Goal: Task Accomplishment & Management: Manage account settings

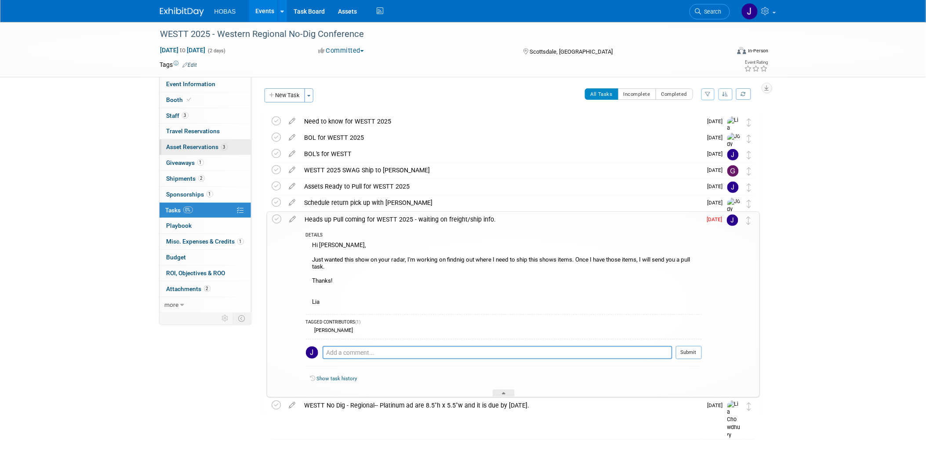
click at [182, 143] on link "3 Asset Reservations 3" at bounding box center [205, 146] width 91 height 15
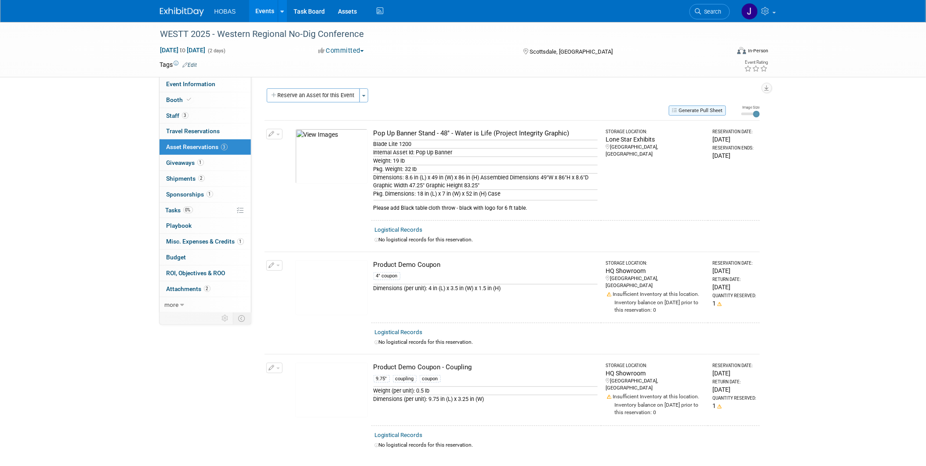
click at [708, 112] on button "Generate Pull Sheet" at bounding box center [697, 110] width 57 height 10
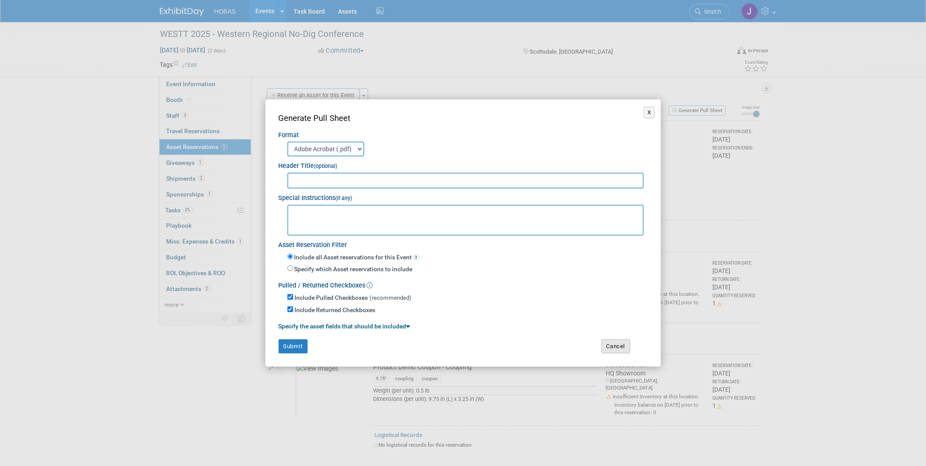
click at [619, 347] on button "Cancel" at bounding box center [616, 346] width 29 height 14
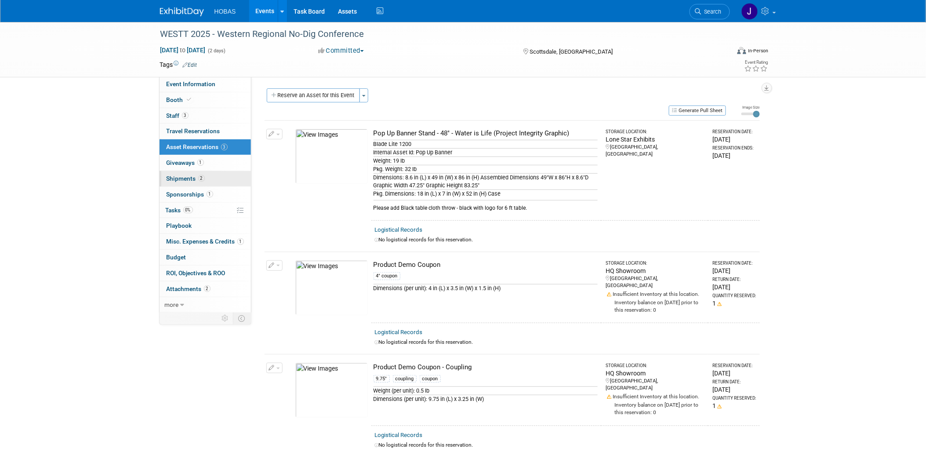
click at [190, 181] on span "Shipments 2" at bounding box center [186, 178] width 38 height 7
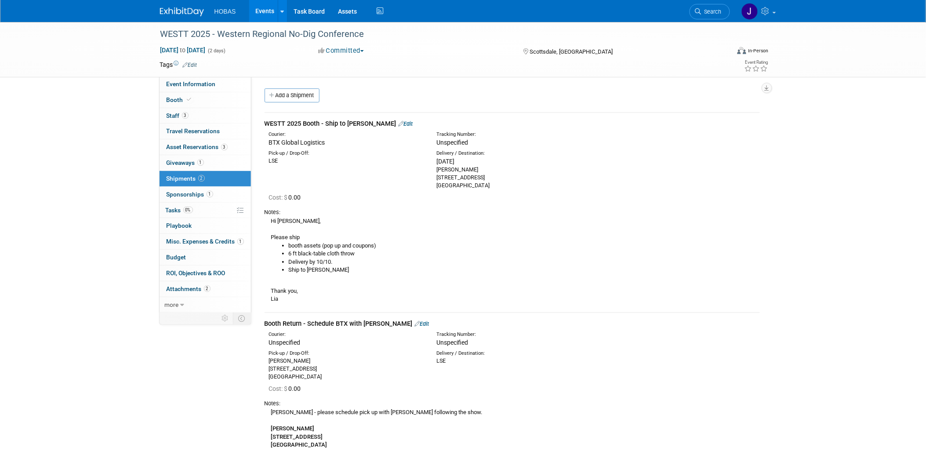
drag, startPoint x: 495, startPoint y: 187, endPoint x: 436, endPoint y: 163, distance: 63.5
click at [437, 163] on div "Fri. Oct 10, 2025 Tom Furie 15027 N. 48th Pl. Scottsdale, AZ 85254" at bounding box center [514, 173] width 155 height 33
copy div "Fri. Oct 10, 2025 Tom Furie 15027 N. 48th Pl. Scottsdale, AZ 85254"
click at [175, 142] on link "3 Asset Reservations 3" at bounding box center [205, 146] width 91 height 15
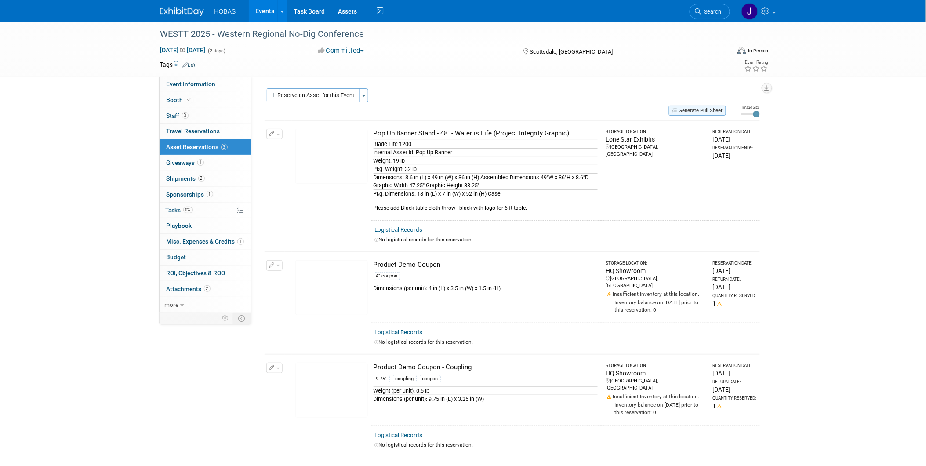
click at [690, 111] on button "Generate Pull Sheet" at bounding box center [697, 110] width 57 height 10
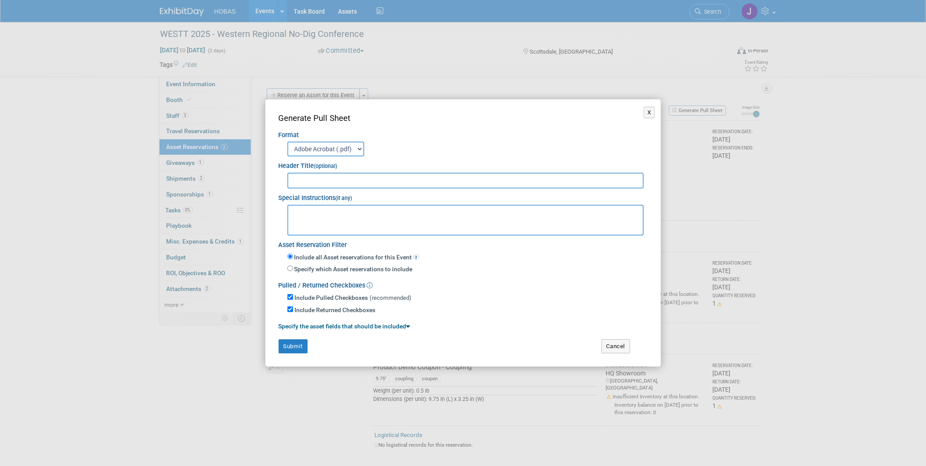
click at [407, 218] on textarea at bounding box center [465, 220] width 357 height 31
paste textarea "Fri. Oct 10, 2025 Tom Furie 15027 N. 48th Pl. Scottsdale, AZ 85254"
type textarea "Fri. Oct 10, 2025 Tom Furie 15027 N. 48th Pl. Scottsdale, AZ 85254"
click at [376, 181] on input "text" at bounding box center [465, 181] width 357 height 16
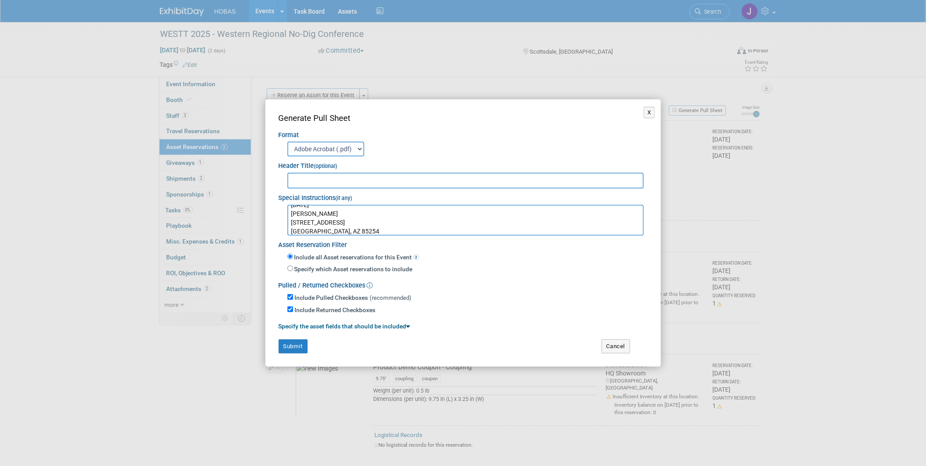
drag, startPoint x: 848, startPoint y: 301, endPoint x: 451, endPoint y: 201, distance: 409.2
click at [848, 301] on div "X Generate Pull Sheet Format Adobe Acrobat (.pdf) MS-Word (.docx) Exports to MS…" at bounding box center [463, 233] width 926 height 466
click at [429, 183] on input "text" at bounding box center [465, 181] width 357 height 16
type input "1271781 - WESTT 2025 Western Regional No-Dig"
click at [297, 345] on button "Submit" at bounding box center [293, 346] width 29 height 14
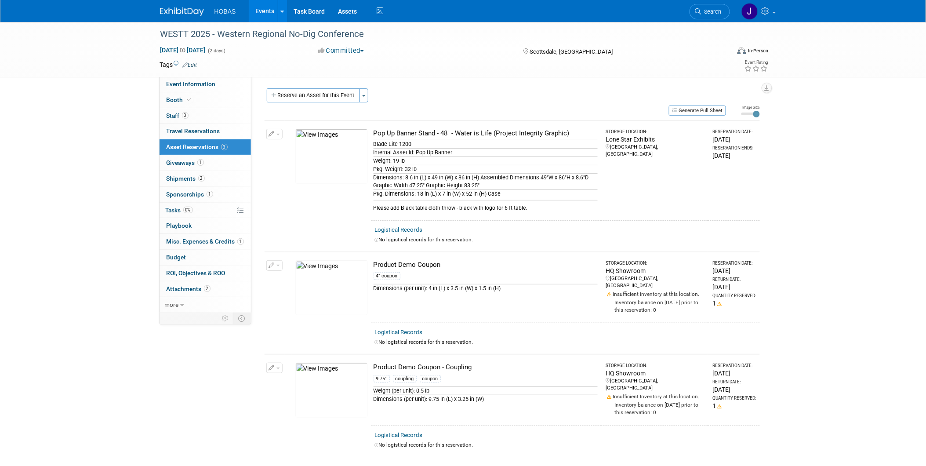
drag, startPoint x: 180, startPoint y: 179, endPoint x: 665, endPoint y: 296, distance: 499.0
click at [180, 179] on span "Shipments 2" at bounding box center [186, 178] width 38 height 7
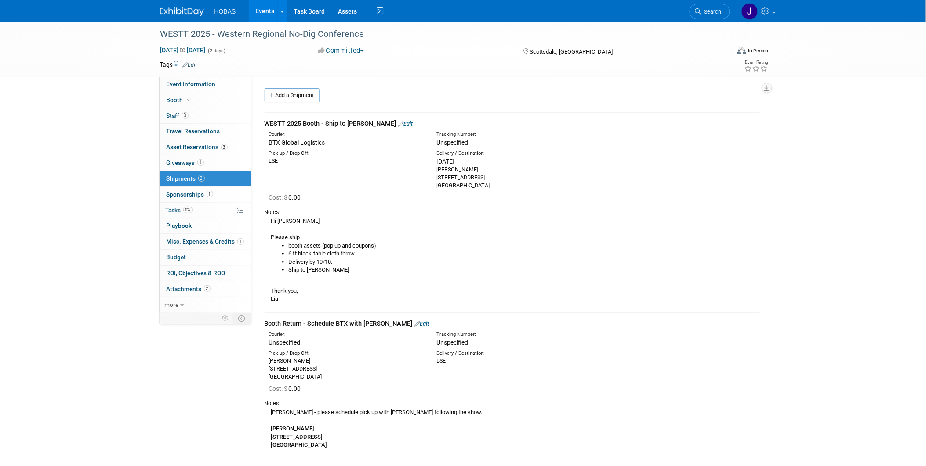
drag, startPoint x: 498, startPoint y: 188, endPoint x: 431, endPoint y: 173, distance: 68.5
click at [431, 173] on div "Delivery / Destination: Fri. Oct 10, 2025 Tom Furie 15027 N. 48th Pl. Scottsdal…" at bounding box center [514, 170] width 168 height 40
copy div "Tom Furie 15027 N. 48th Pl. Scottsdale, AZ 85254"
drag, startPoint x: 851, startPoint y: 373, endPoint x: 138, endPoint y: 105, distance: 761.7
click at [851, 373] on div "WESTT 2025 - Western Regional No-Dig Conference Oct 15, 2025 to Oct 16, 2025 (2…" at bounding box center [463, 249] width 926 height 454
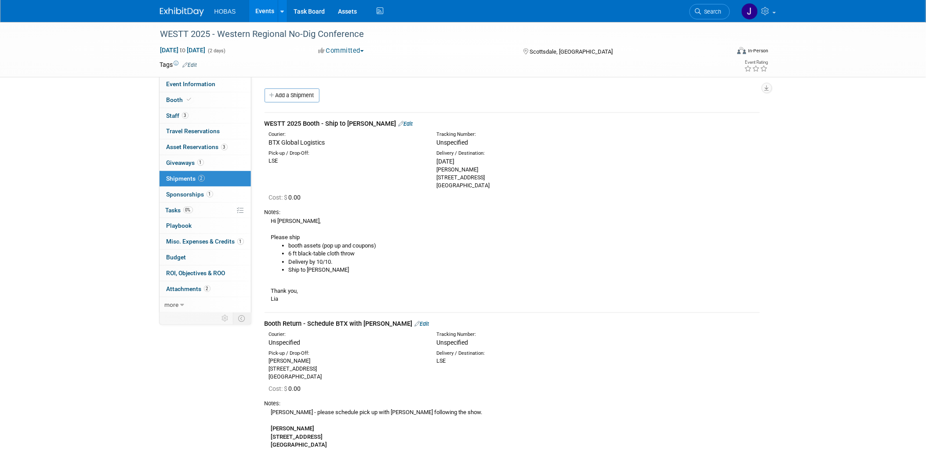
click at [270, 11] on link "Events" at bounding box center [265, 11] width 32 height 22
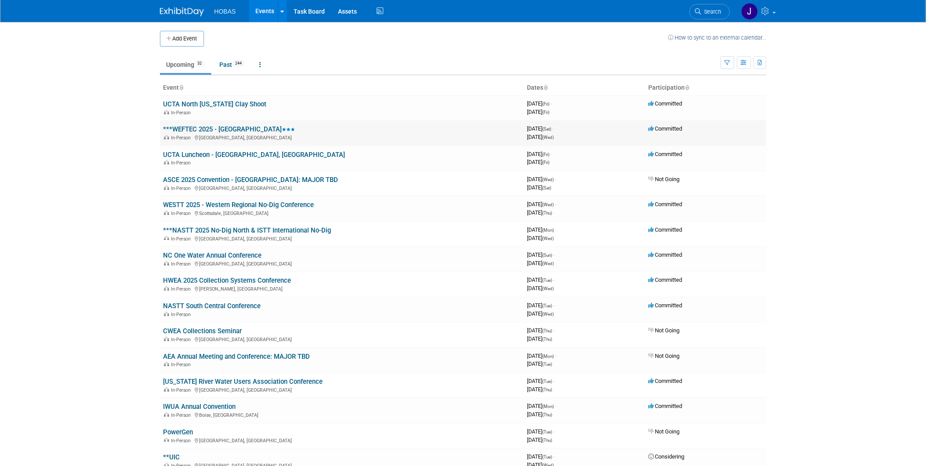
click at [203, 130] on link "***WEFTEC 2025 - [GEOGRAPHIC_DATA]" at bounding box center [229, 129] width 132 height 8
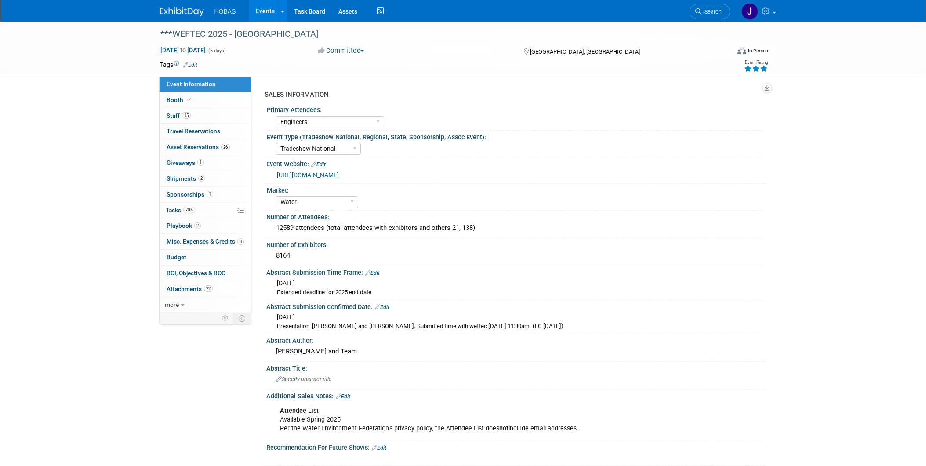
select select "Engineers"
select select "Tradeshow National"
select select "Water"
select select "Exhibiting and Sponsoring"
click at [187, 148] on span "Asset Reservations 26" at bounding box center [198, 146] width 63 height 7
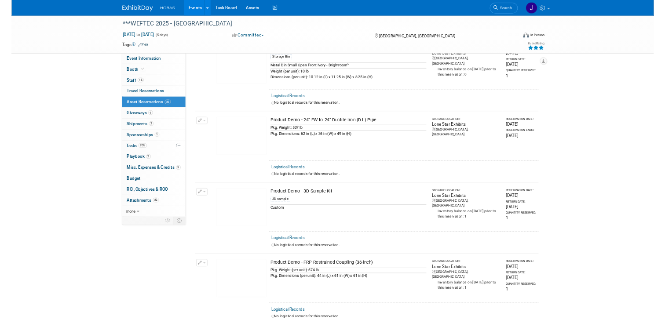
scroll to position [1465, 0]
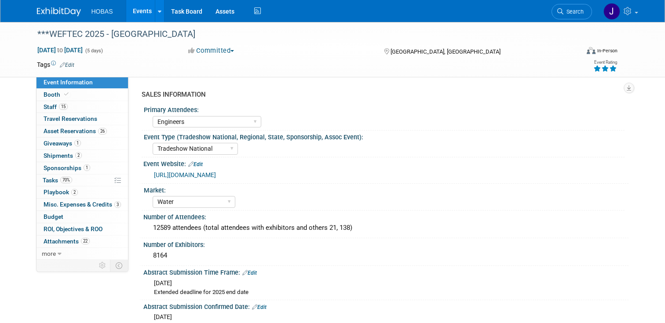
select select "Engineers"
select select "Tradeshow National"
select select "Water"
select select "Exhibiting and Sponsoring"
